Goal: Task Accomplishment & Management: Use online tool/utility

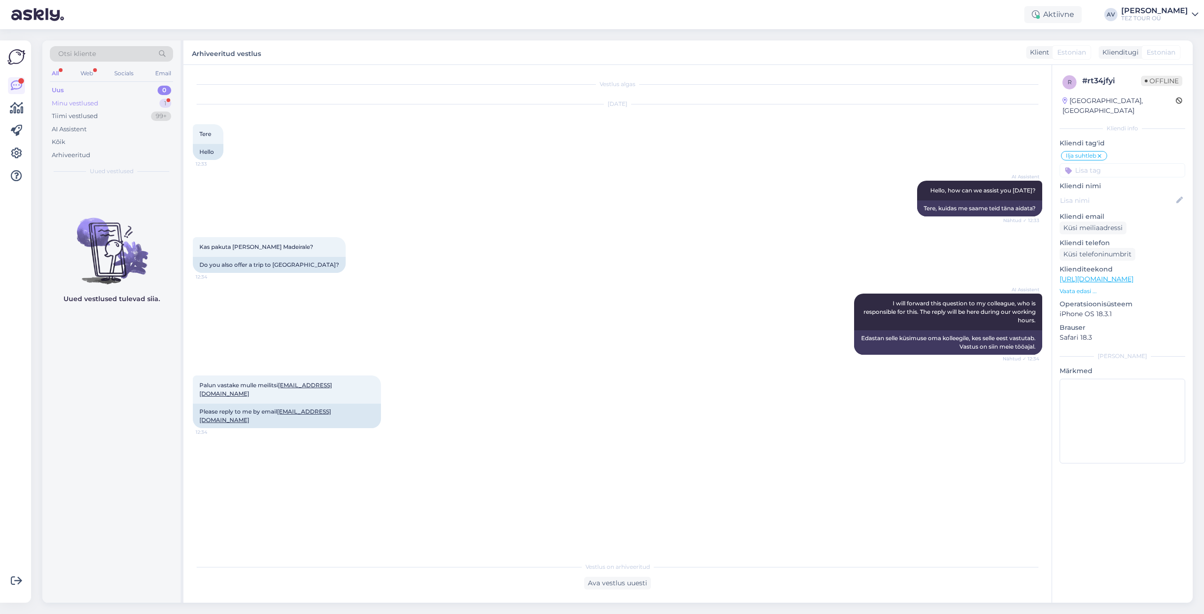
click at [66, 104] on div "Minu vestlused" at bounding box center [75, 103] width 47 height 9
click at [604, 582] on div "Ava vestlus uuesti" at bounding box center [617, 583] width 67 height 13
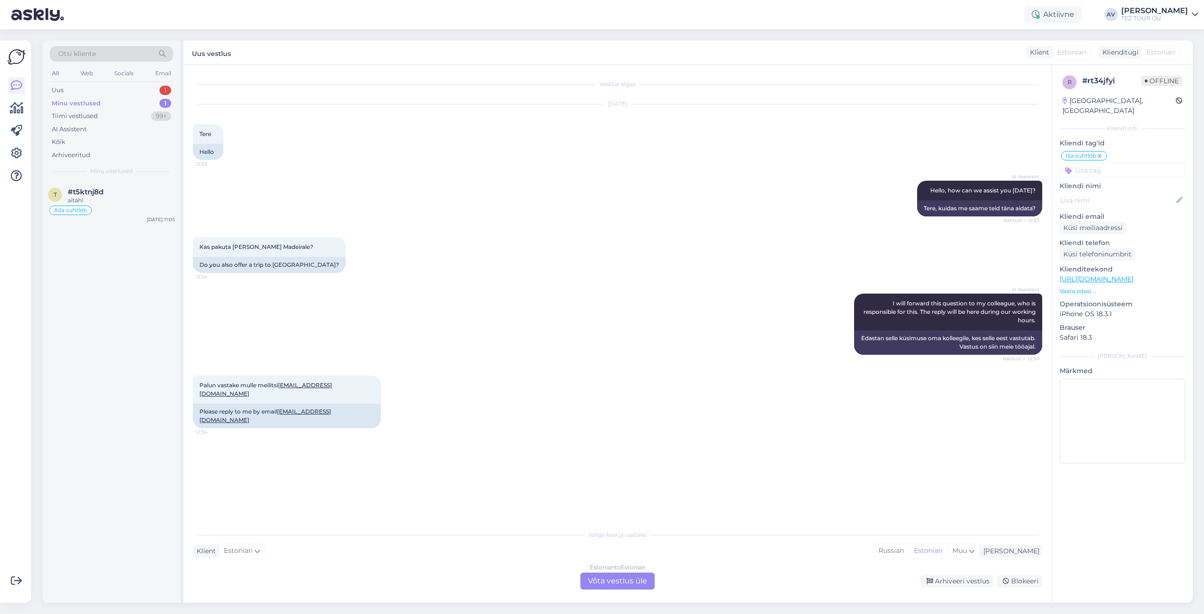
click at [619, 577] on div "Estonian to Estonian Võta vestlus üle" at bounding box center [618, 581] width 74 height 17
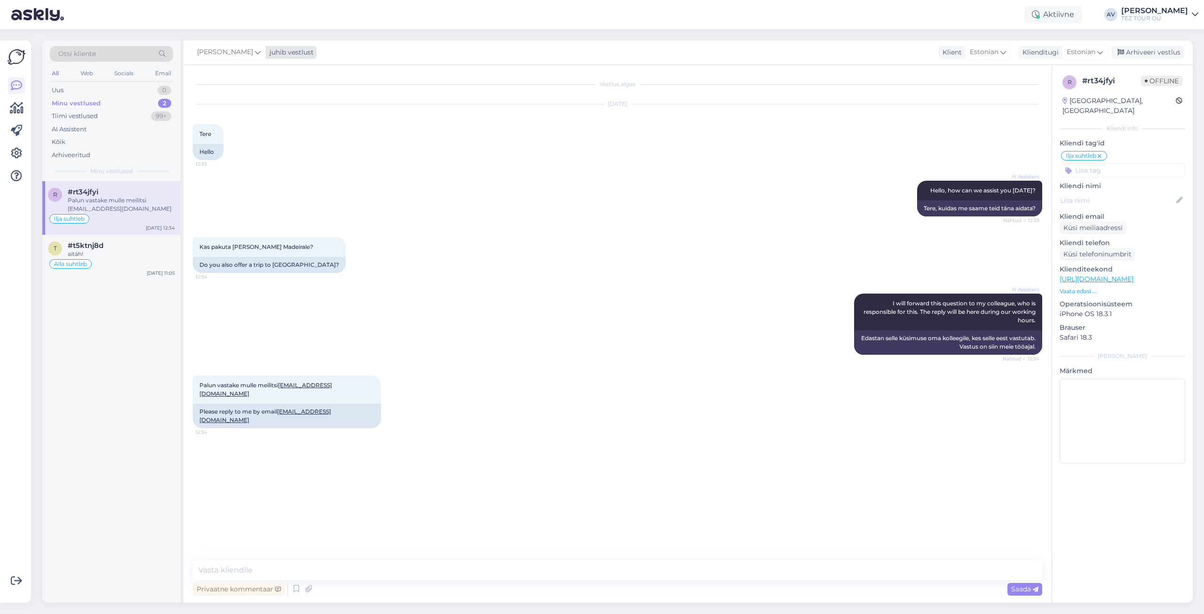
click at [255, 51] on icon at bounding box center [258, 52] width 6 height 10
click at [252, 169] on div "[PERSON_NAME]" at bounding box center [254, 164] width 81 height 11
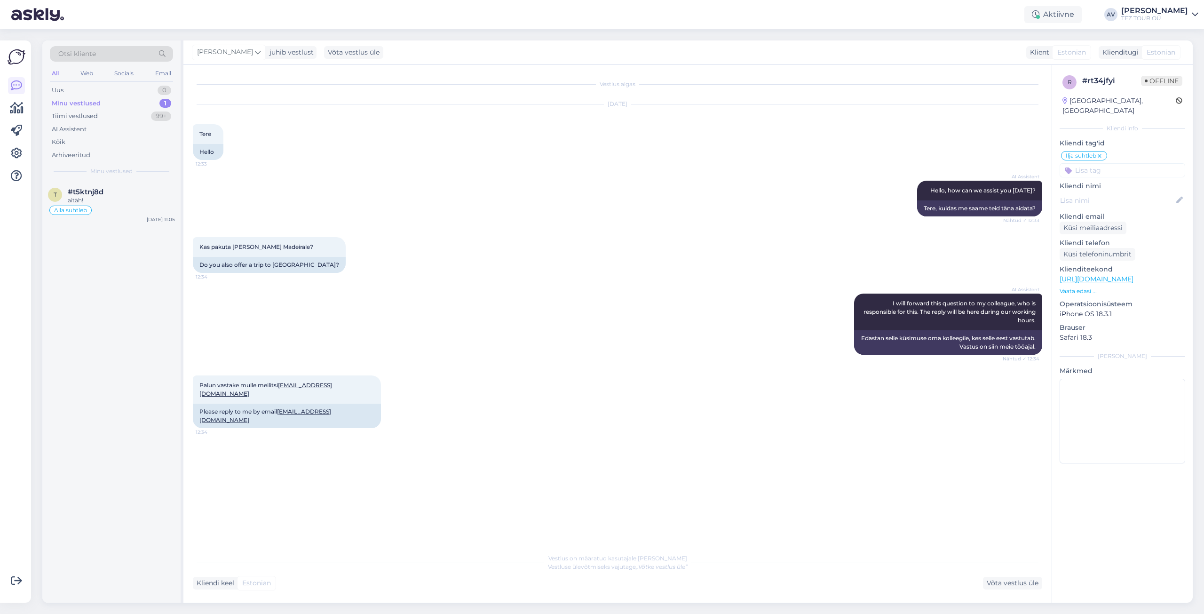
click at [59, 101] on div "Minu vestlused" at bounding box center [76, 103] width 49 height 9
click at [58, 83] on div "Otsi kliente All Web Socials Email Uus 0 Minu vestlused 1 Tiimi vestlused 99+ A…" at bounding box center [111, 110] width 138 height 141
click at [58, 88] on div "Uus" at bounding box center [58, 90] width 12 height 9
click at [92, 103] on div "Minu vestlused" at bounding box center [75, 103] width 47 height 9
click at [1021, 585] on div "Võta vestlus üle" at bounding box center [1012, 583] width 59 height 13
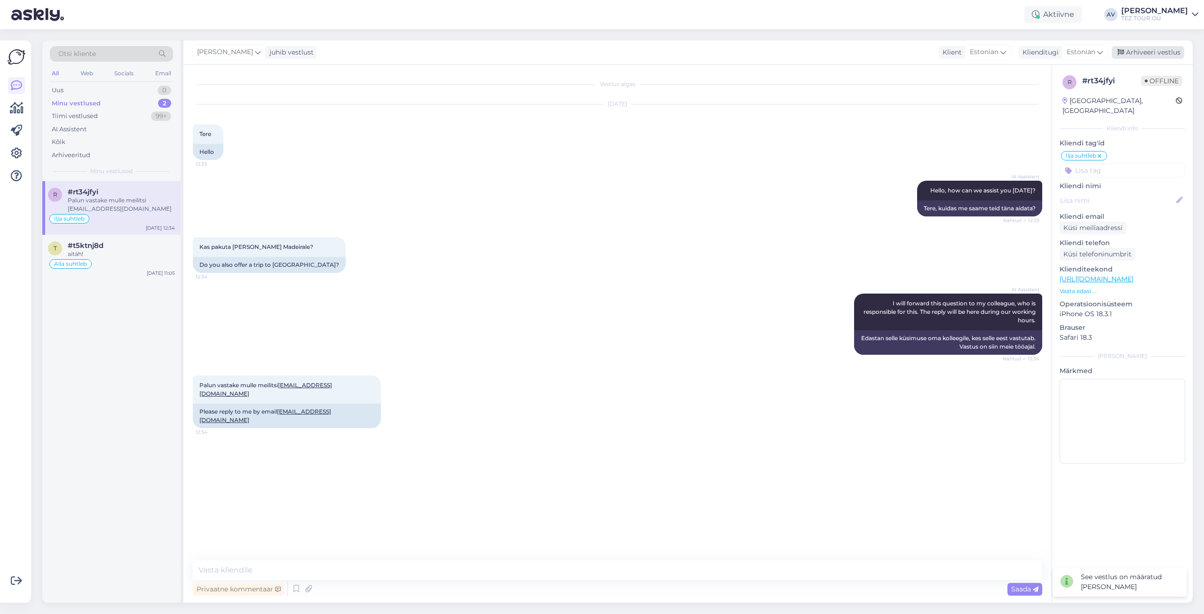
click at [1150, 54] on div "Arhiveeri vestlus" at bounding box center [1148, 52] width 72 height 13
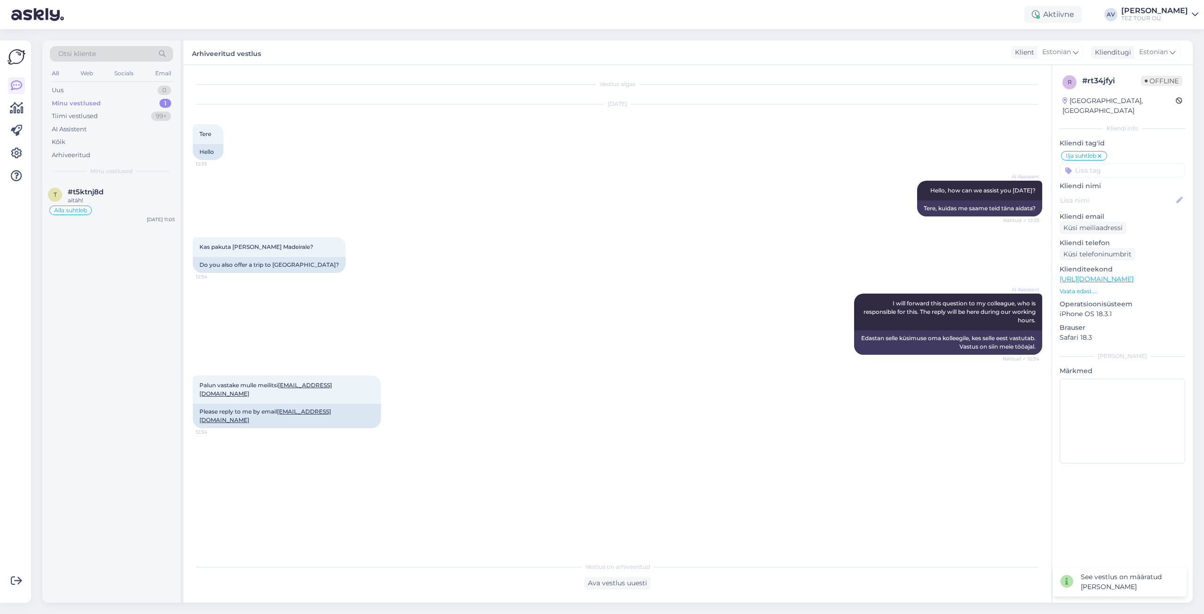
click at [53, 89] on div "Uus" at bounding box center [58, 90] width 12 height 9
